Goal: Navigation & Orientation: Understand site structure

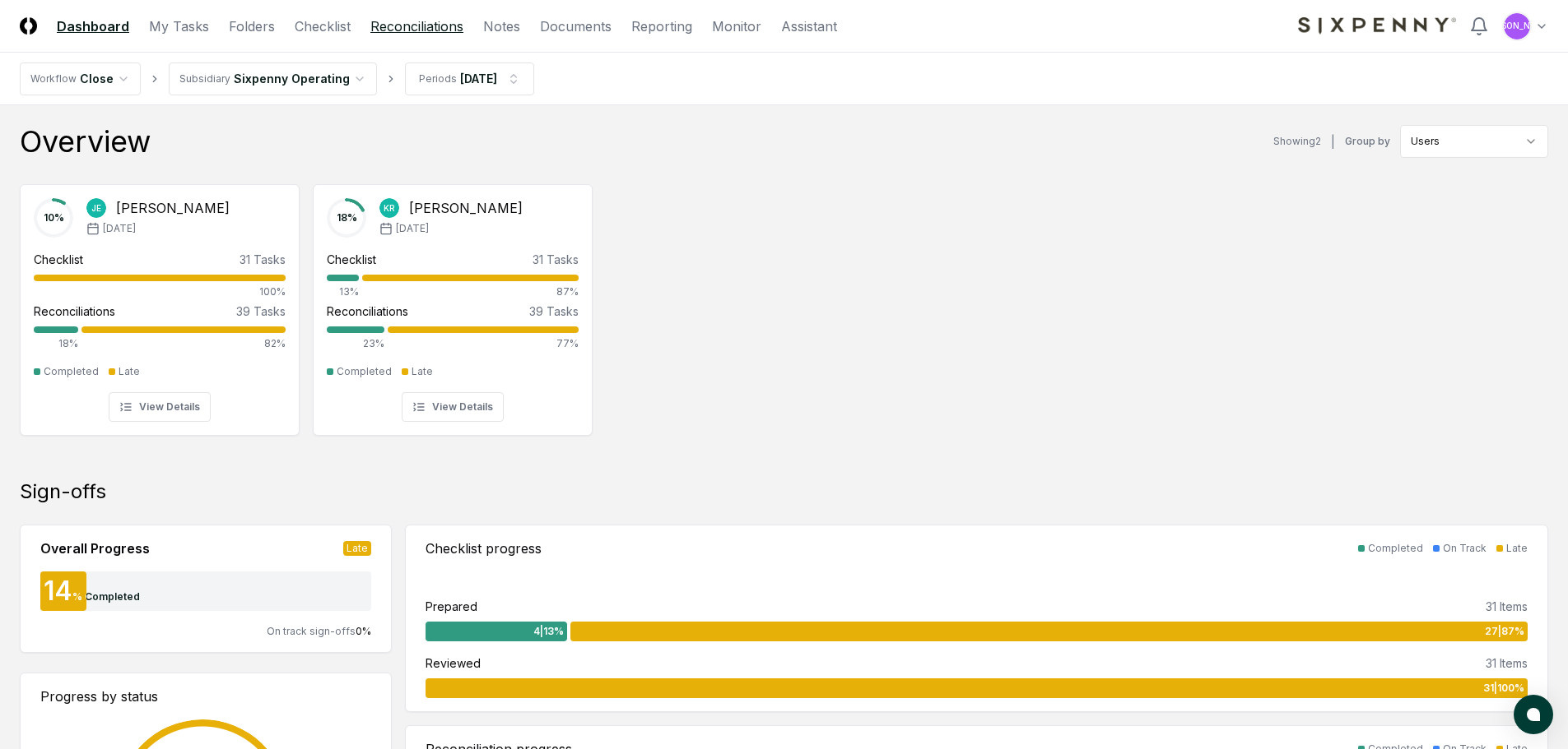
click at [443, 28] on link "Reconciliations" at bounding box center [417, 27] width 93 height 20
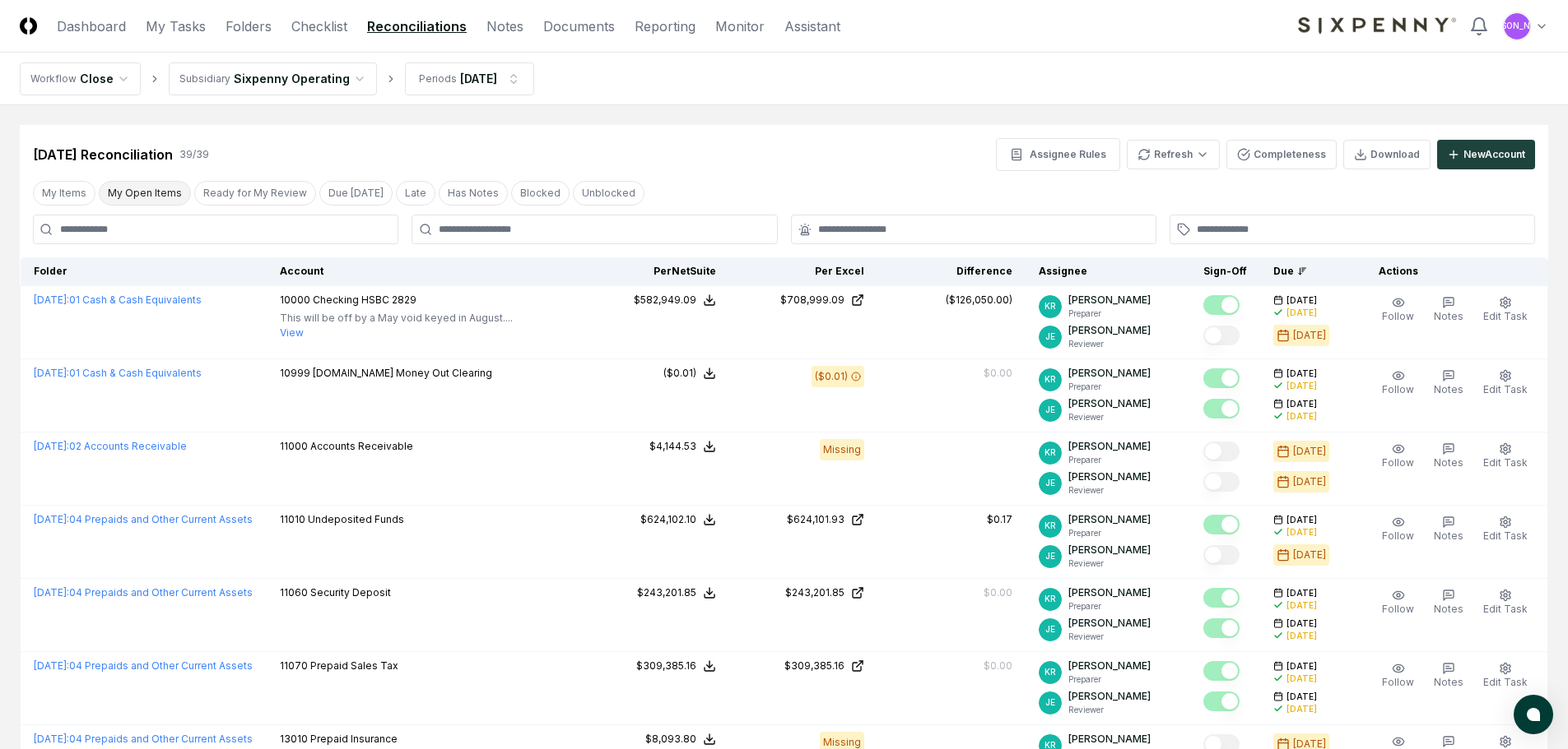
click at [141, 188] on button "My Open Items" at bounding box center [145, 193] width 92 height 25
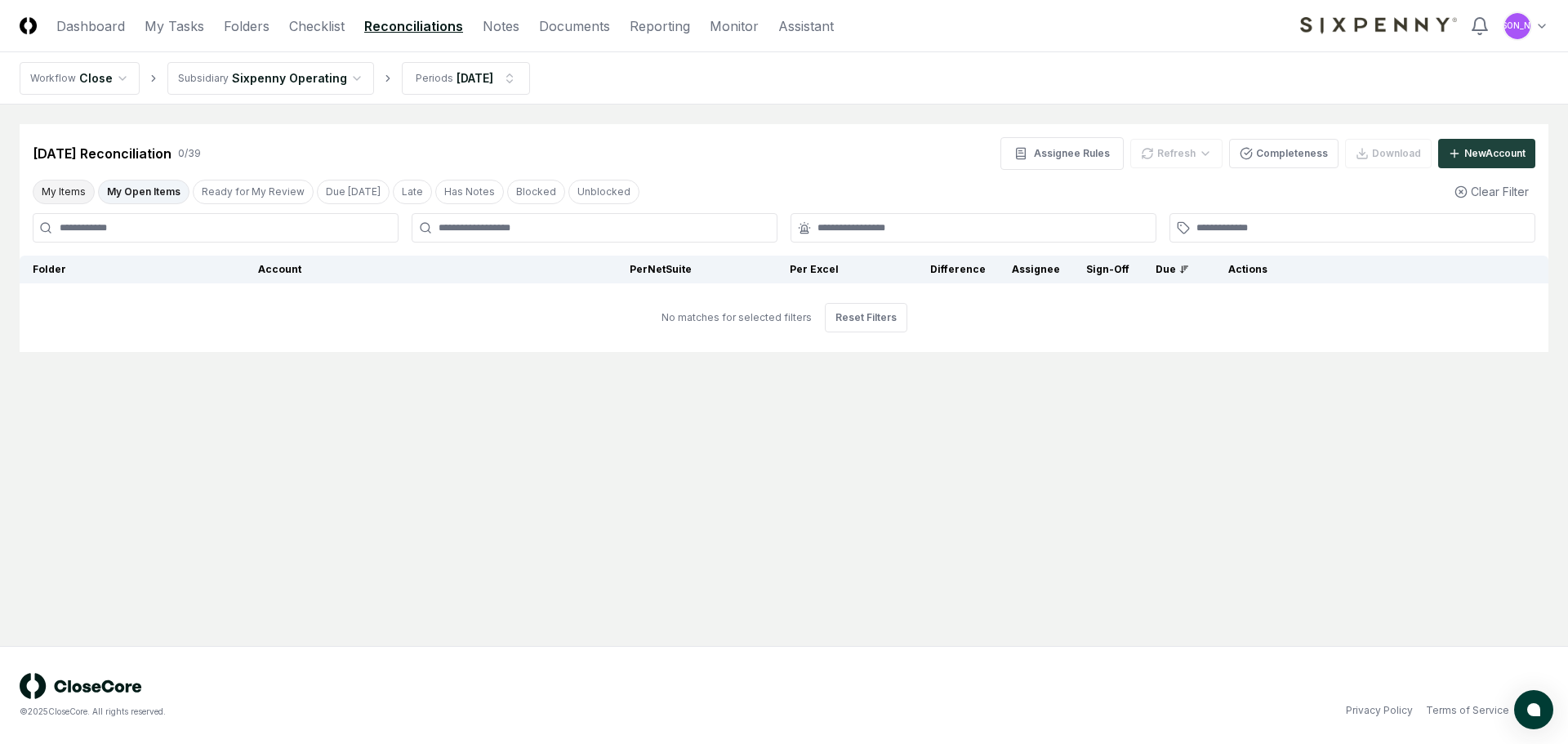
click at [73, 194] on button "My Items" at bounding box center [63, 192] width 62 height 25
click at [224, 198] on button "Ready for My Review" at bounding box center [253, 192] width 121 height 25
click at [311, 23] on link "Checklist" at bounding box center [316, 26] width 55 height 19
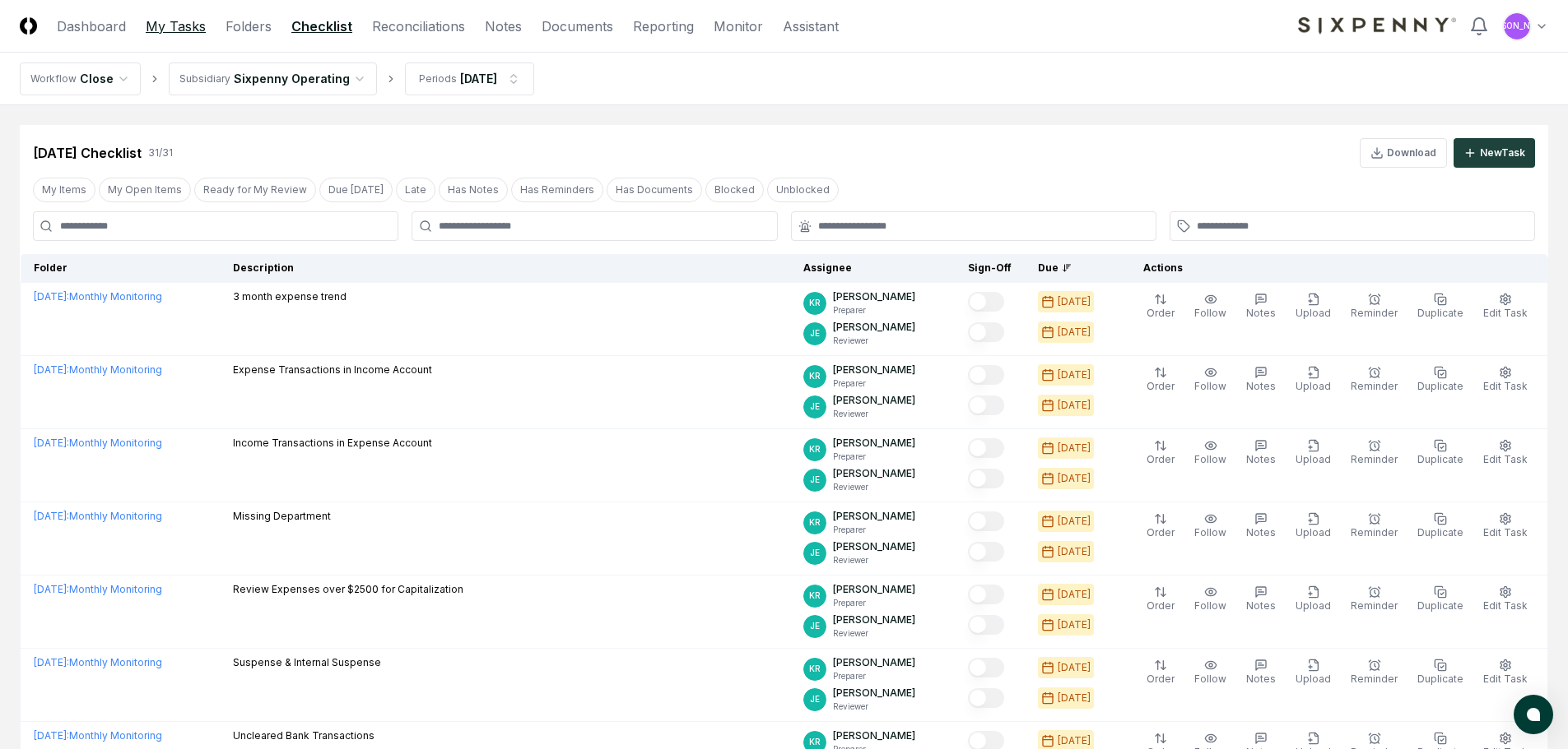
click at [173, 24] on link "My Tasks" at bounding box center [176, 27] width 60 height 20
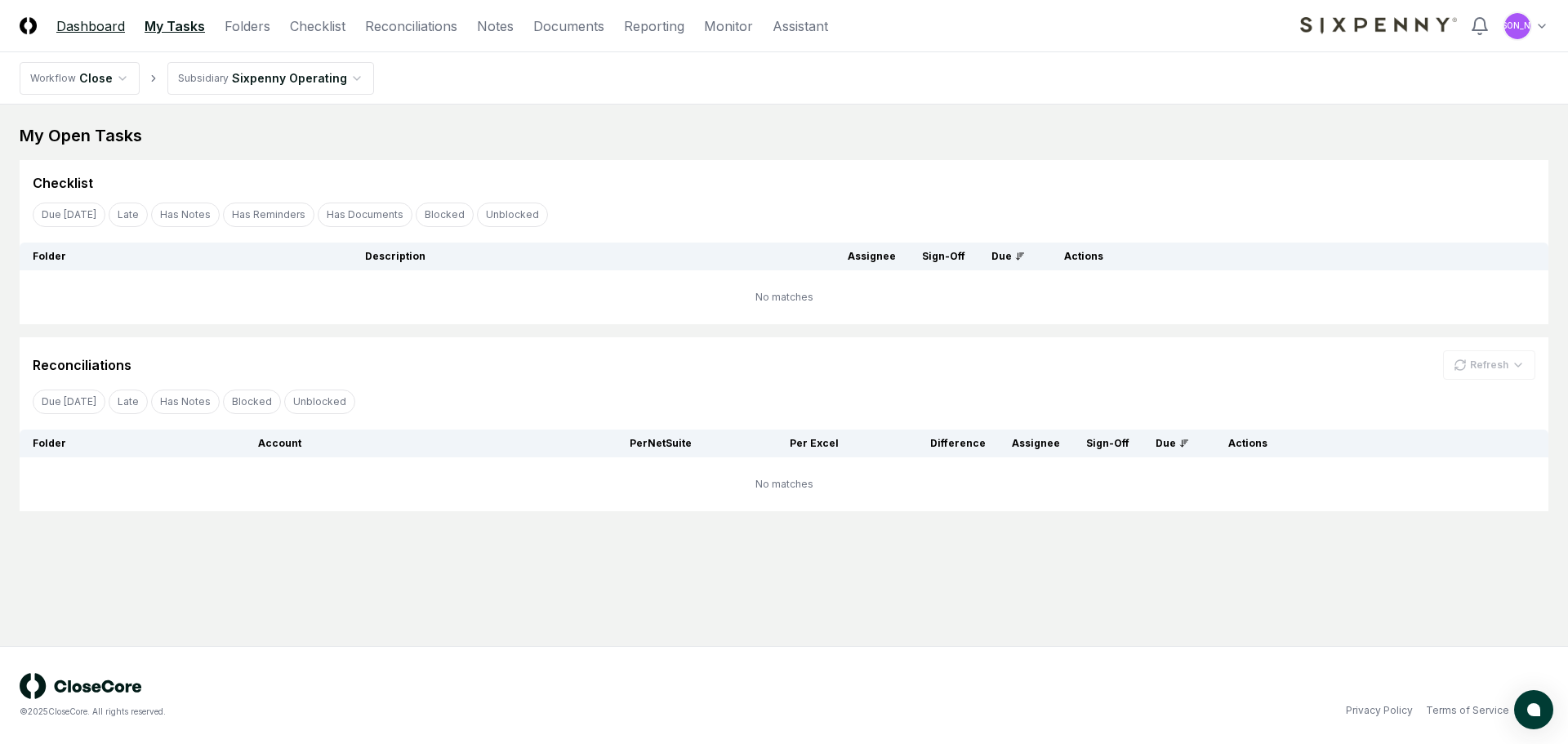
click at [99, 23] on link "Dashboard" at bounding box center [91, 26] width 69 height 19
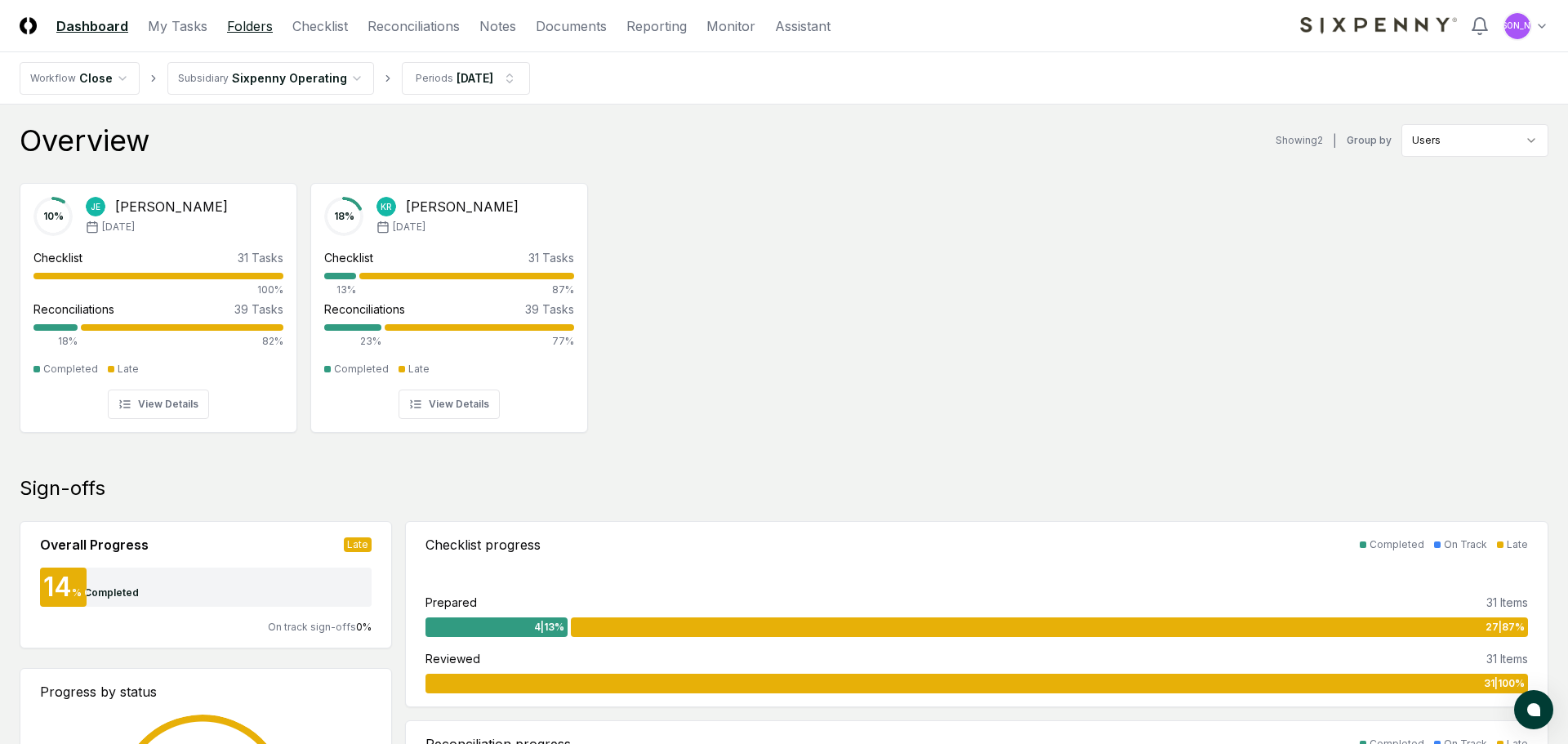
click at [255, 26] on link "Folders" at bounding box center [250, 26] width 46 height 19
